Goal: Transaction & Acquisition: Purchase product/service

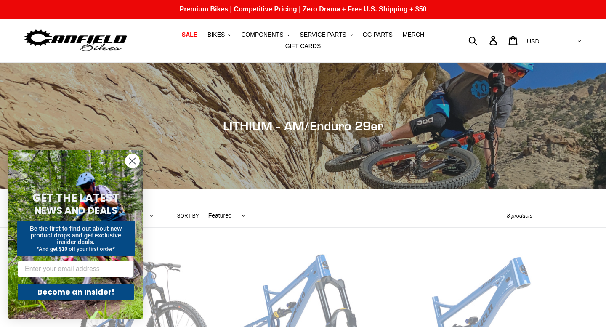
click at [132, 161] on icon "Close dialog" at bounding box center [133, 161] width 6 height 6
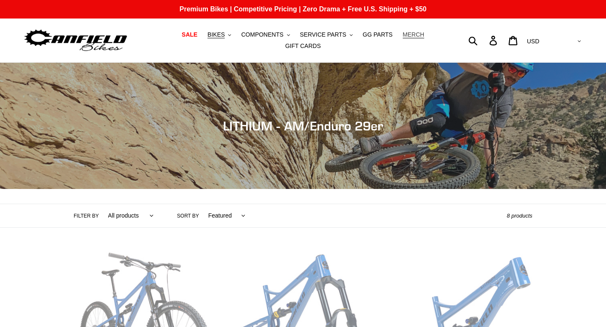
click at [411, 35] on span "MERCH" at bounding box center [413, 34] width 21 height 7
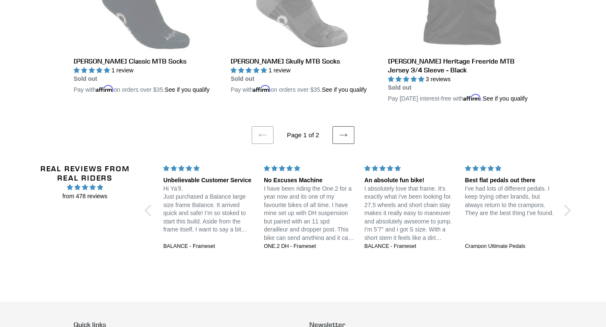
scroll to position [1803, 0]
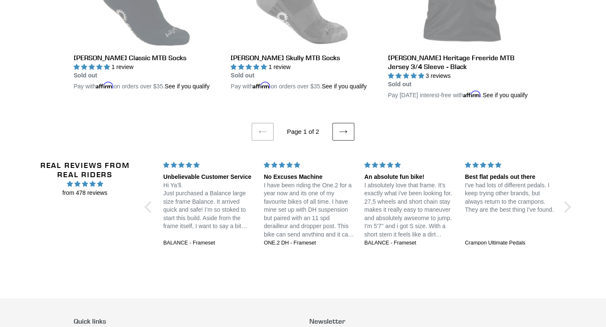
click at [342, 136] on icon at bounding box center [343, 132] width 8 height 8
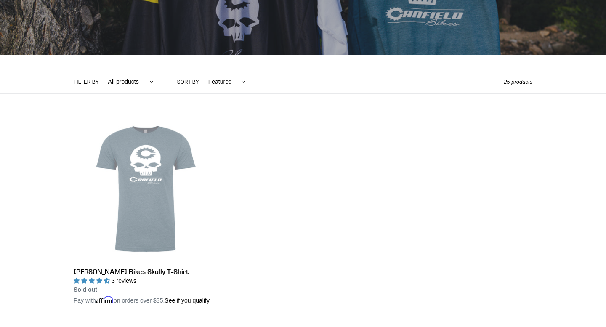
scroll to position [145, 0]
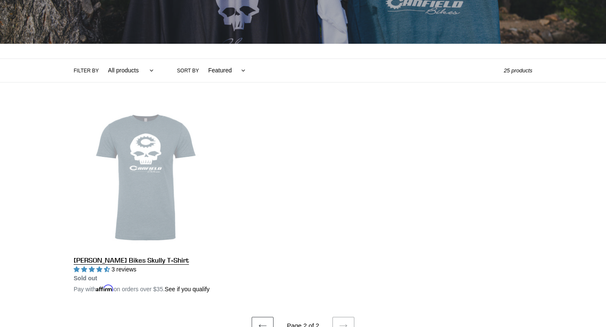
click at [131, 170] on link "Canfield Bikes Skully T-Shirt" at bounding box center [146, 200] width 144 height 188
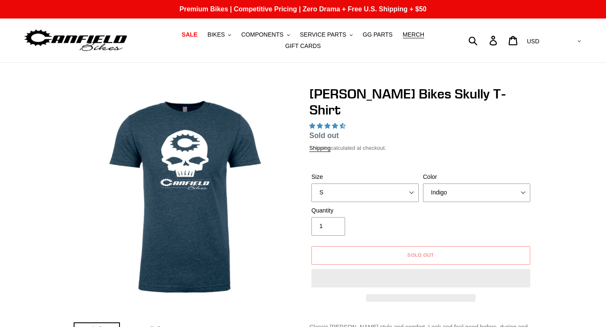
select select "highest-rating"
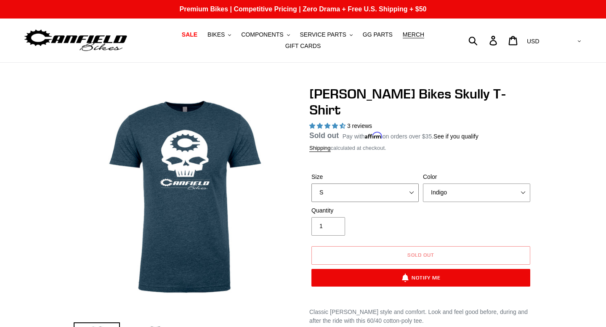
click at [334, 183] on select "S M L XL XXL" at bounding box center [364, 192] width 107 height 19
select select "XL"
click at [311, 183] on select "S M L XL XXL" at bounding box center [364, 192] width 107 height 19
click at [451, 195] on select "Indigo Black" at bounding box center [476, 192] width 107 height 19
select select "Black"
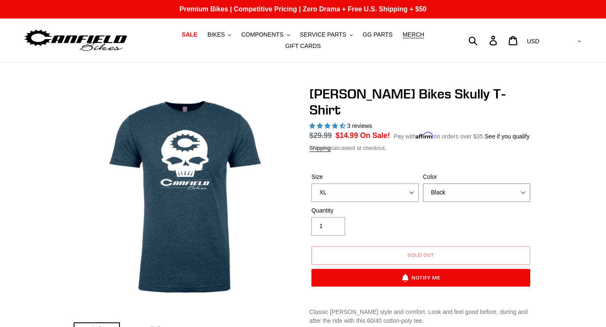
click at [423, 183] on select "Indigo Black" at bounding box center [476, 192] width 107 height 19
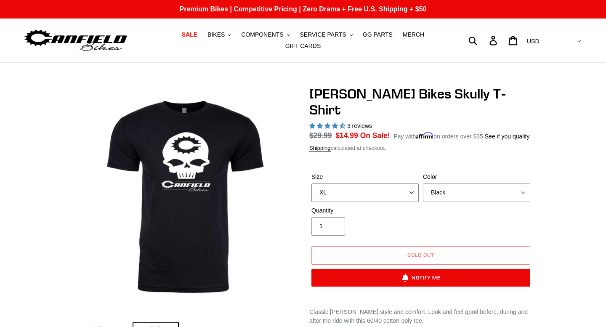
click at [397, 189] on select "S M L XL XXL" at bounding box center [364, 192] width 107 height 19
select select "XXL"
click at [311, 183] on select "S M L XL XXL" at bounding box center [364, 192] width 107 height 19
click at [457, 190] on select "Indigo Black" at bounding box center [476, 192] width 107 height 19
select select "Indigo"
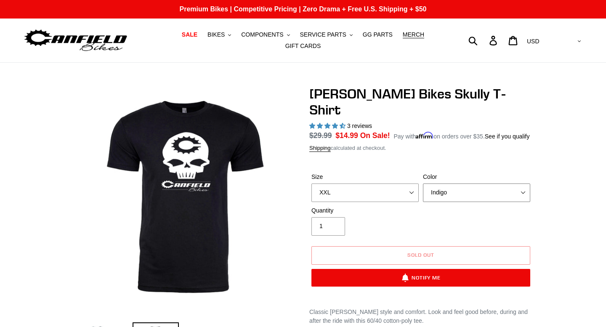
click at [423, 183] on select "Indigo Black" at bounding box center [476, 192] width 107 height 19
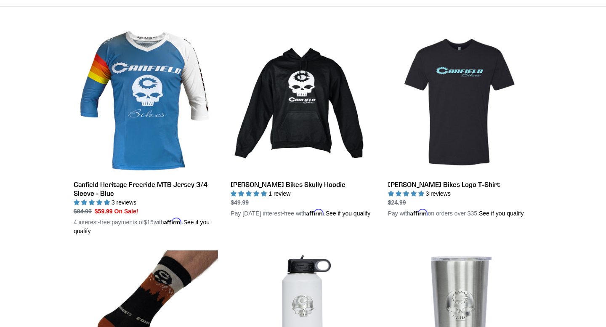
scroll to position [224, 0]
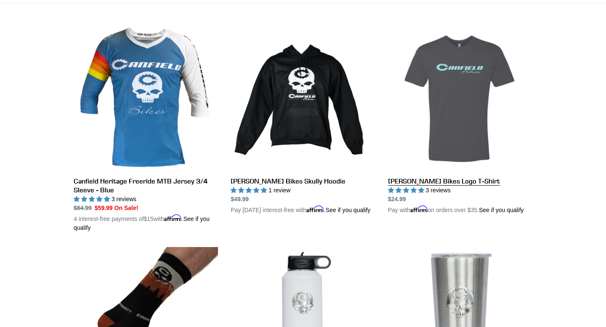
click at [459, 88] on link "[PERSON_NAME] Bikes Logo T-Shirt" at bounding box center [460, 121] width 144 height 188
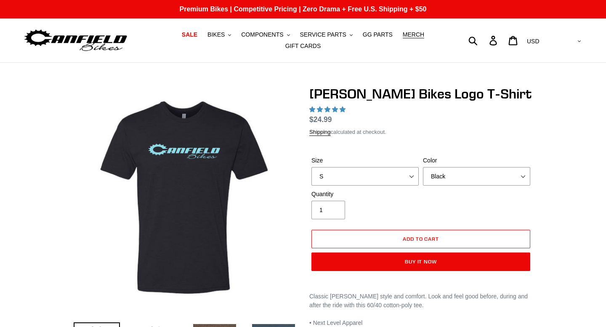
select select "highest-rating"
click at [394, 175] on select "S M L XL 2XL" at bounding box center [364, 176] width 107 height 19
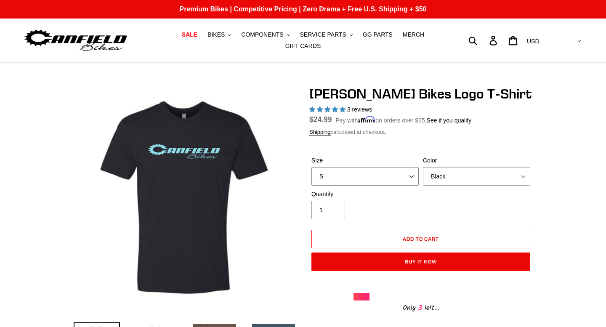
select select "XL"
click at [311, 167] on select "S M L XL 2XL" at bounding box center [364, 176] width 107 height 19
